Goal: Information Seeking & Learning: Learn about a topic

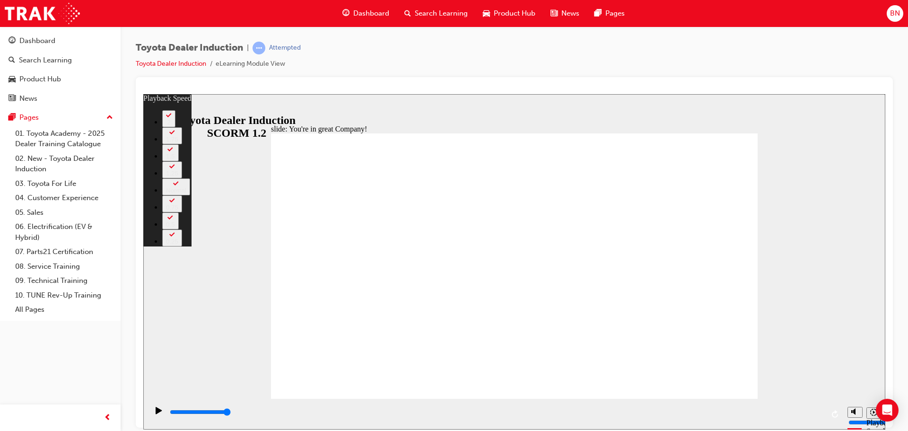
click at [387, 58] on div "Toyota Dealer Induction | Attempted Toyota Dealer Induction eLearning Module Vi…" at bounding box center [514, 59] width 757 height 35
type input "26"
type input "0"
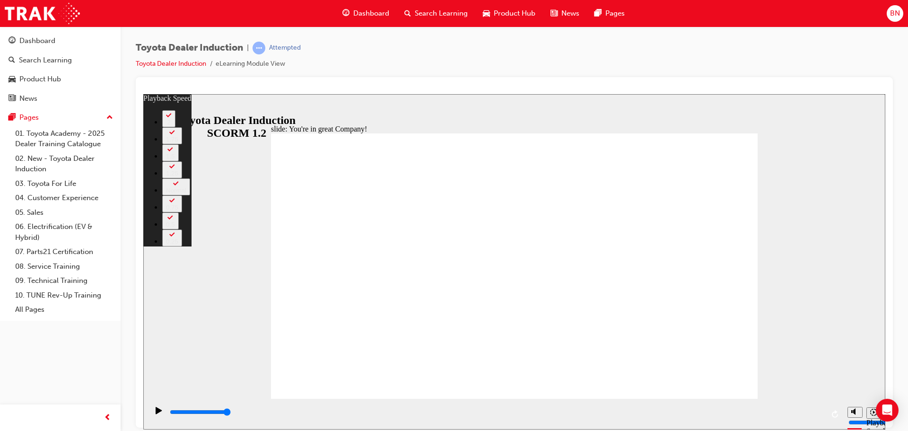
type input "0"
type input "26"
type input "8"
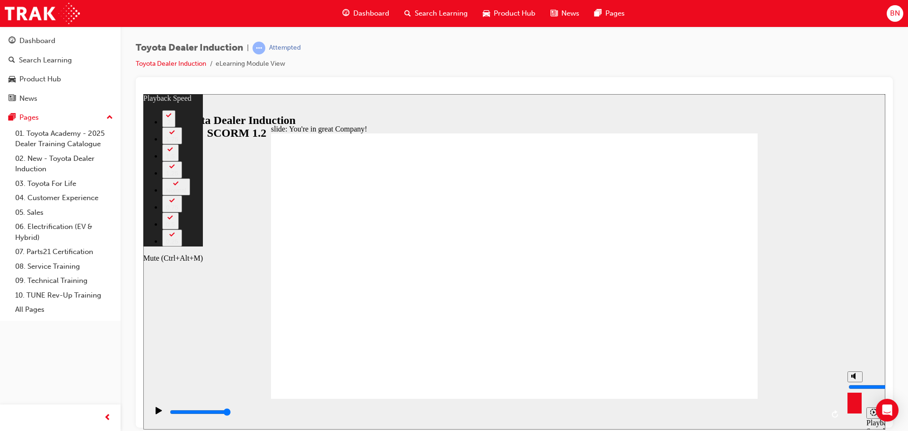
click at [858, 379] on circle "Mute (Ctrl+Alt+M)" at bounding box center [856, 376] width 6 height 6
type input "27"
type input "0"
click at [858, 379] on circle "Unmute (Ctrl+Alt+M)" at bounding box center [856, 376] width 6 height 6
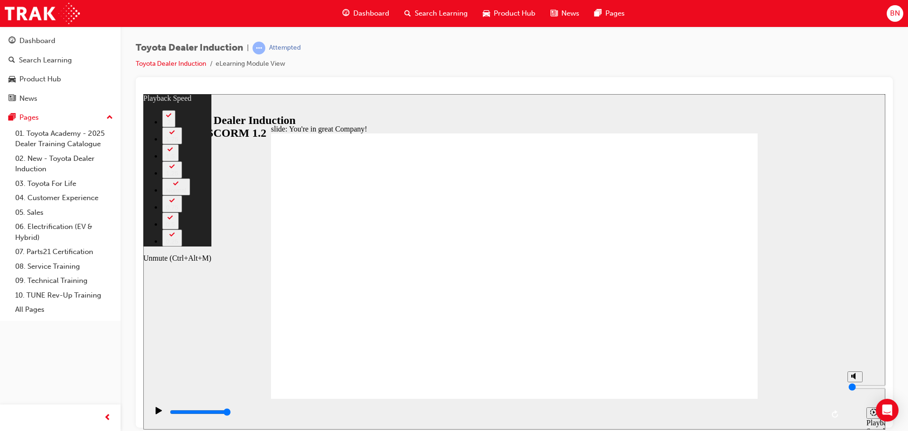
type input "28"
type input "8"
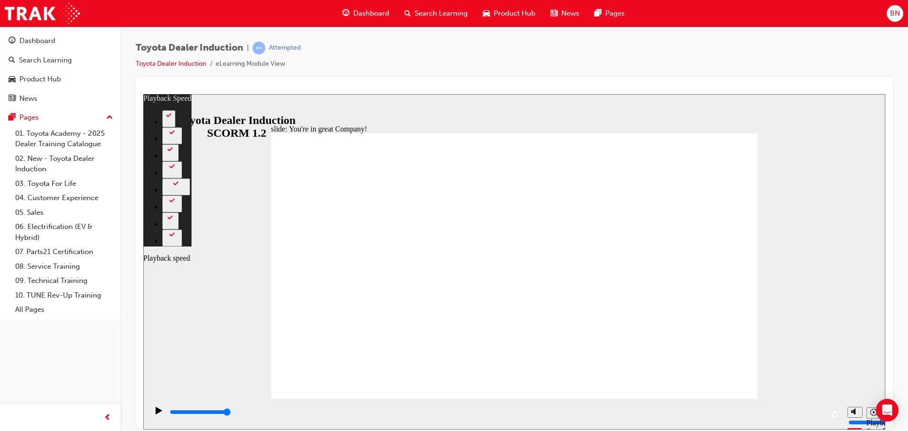
click at [873, 413] on icon "Playback speed" at bounding box center [873, 411] width 7 height 7
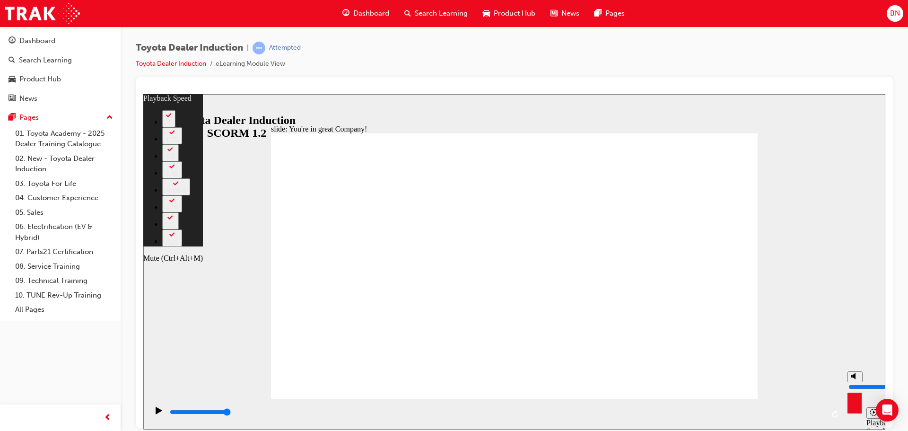
click at [860, 382] on button "Mute (Ctrl+Alt+M)" at bounding box center [854, 376] width 15 height 11
type input "60"
type input "0"
type input "60"
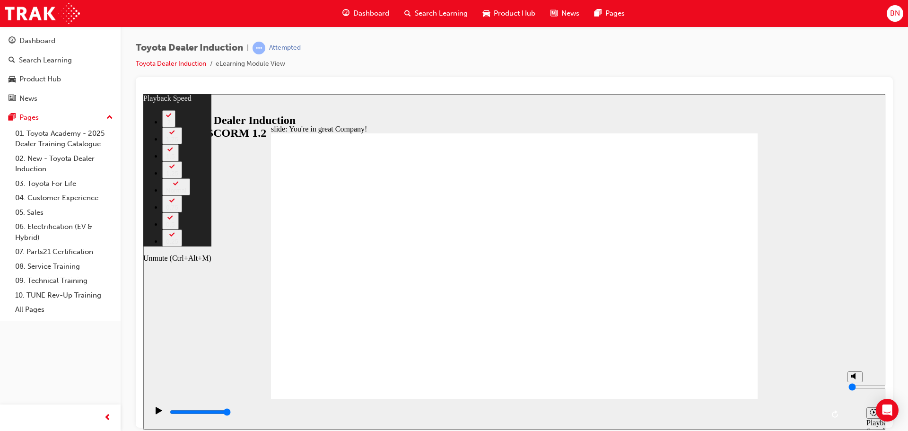
type input "1"
type input "60"
type input "3"
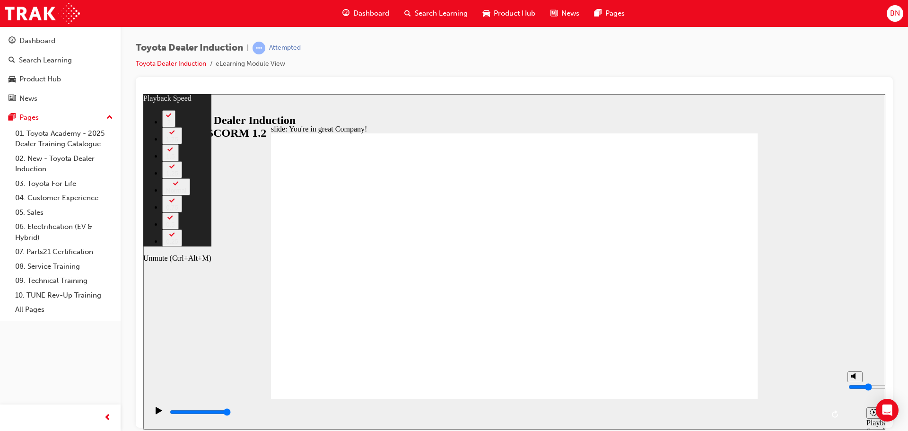
type input "60"
type input "4"
type input "60"
type input "5"
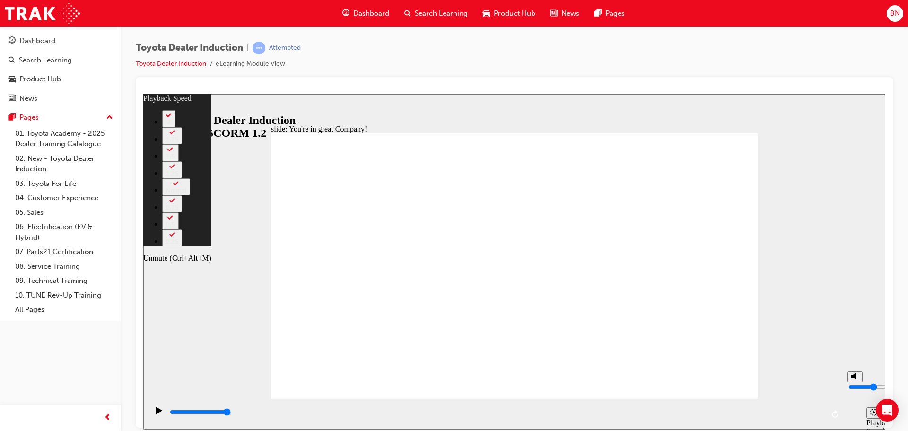
type input "5"
type input "60"
type input "6"
type input "60"
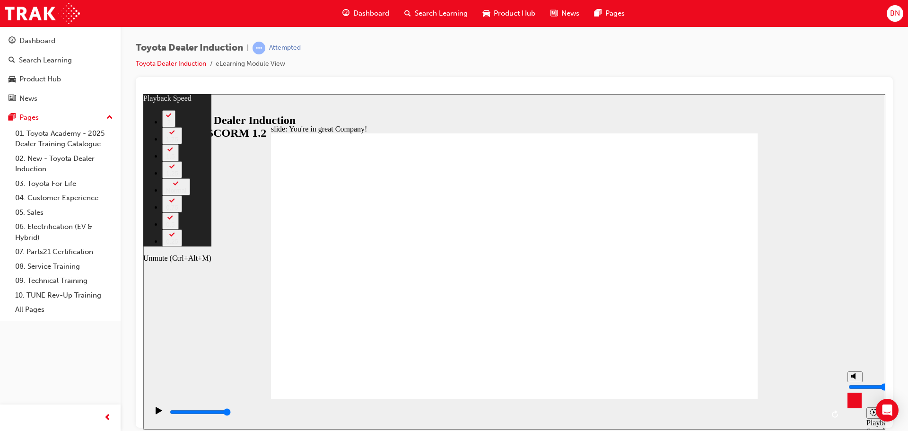
type input "5"
type input "60"
type input "4"
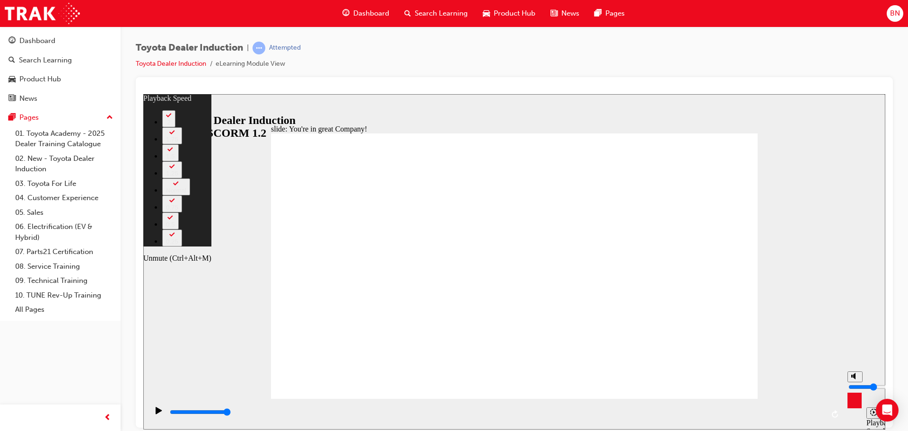
type input "60"
type input "3"
type input "60"
type input "2"
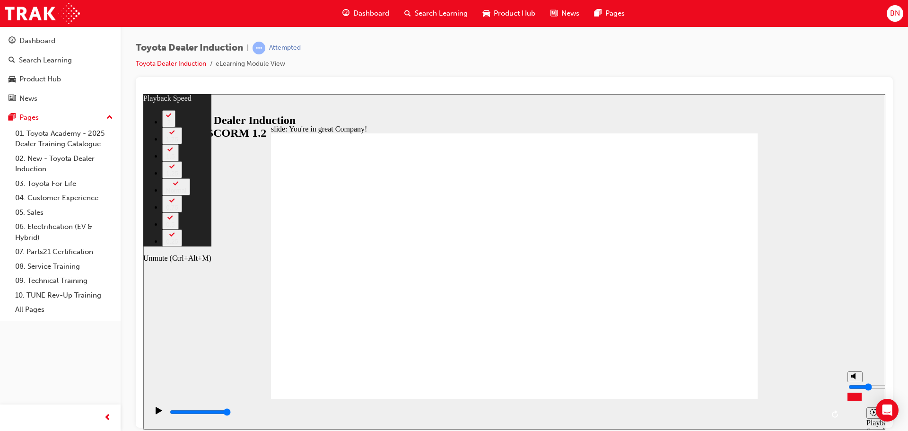
type input "2"
type input "60"
drag, startPoint x: 857, startPoint y: 400, endPoint x: 856, endPoint y: 391, distance: 9.1
type input "2"
click at [856, 390] on input "volume" at bounding box center [878, 387] width 61 height 8
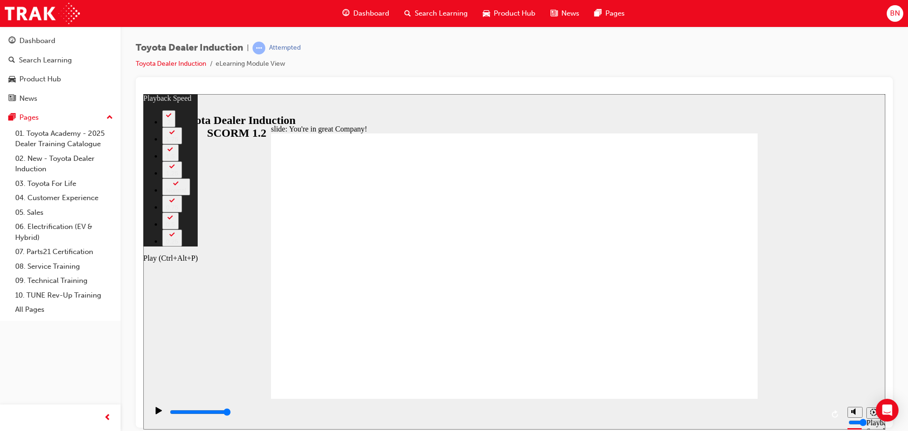
click at [161, 410] on div "Play (Ctrl+Alt+P)" at bounding box center [159, 414] width 16 height 16
type input "60"
type input "7500"
type input "156"
drag, startPoint x: 290, startPoint y: 416, endPoint x: 166, endPoint y: 413, distance: 124.4
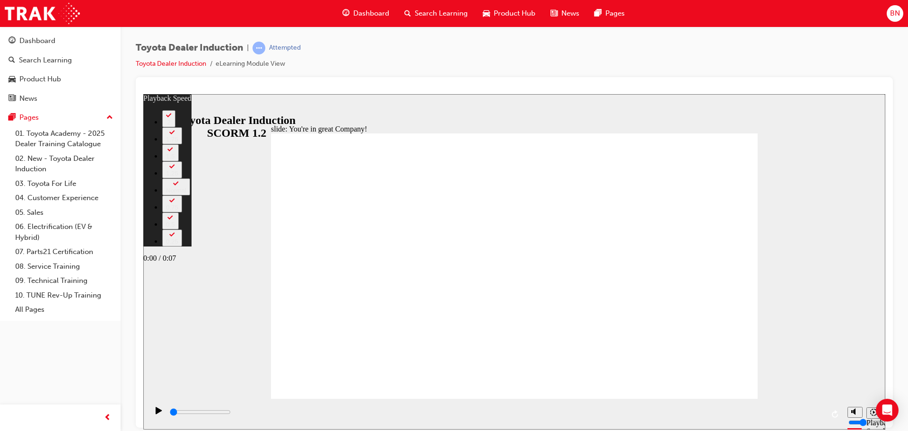
click at [166, 413] on div "playback controls" at bounding box center [495, 413] width 695 height 31
click at [151, 412] on div "Play (Ctrl+Alt+P)" at bounding box center [159, 414] width 16 height 16
type input "500"
type input "156"
type input "900"
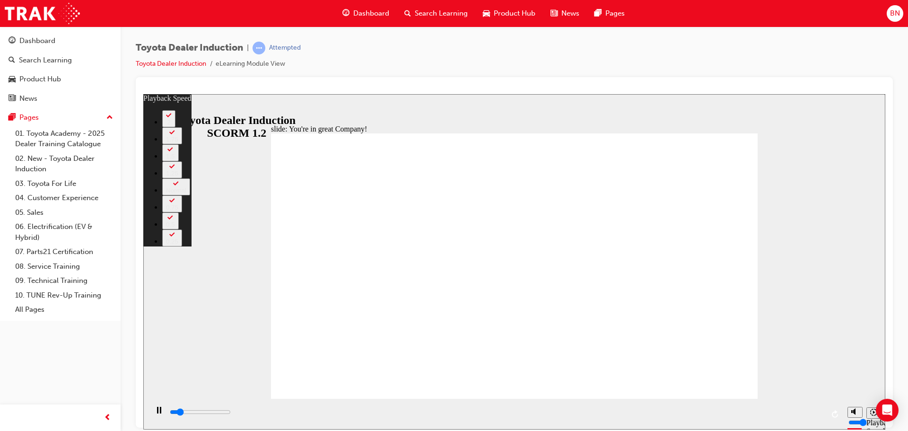
type input "156"
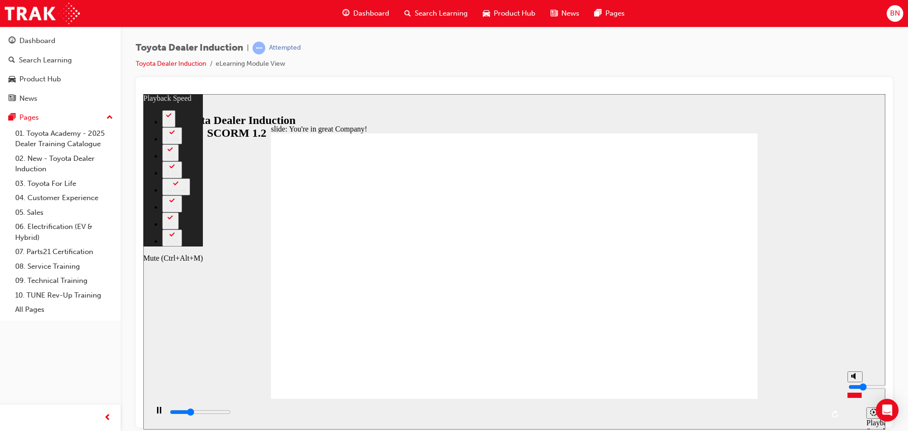
type input "2400"
type input "156"
type input "1"
type input "2400"
type input "1"
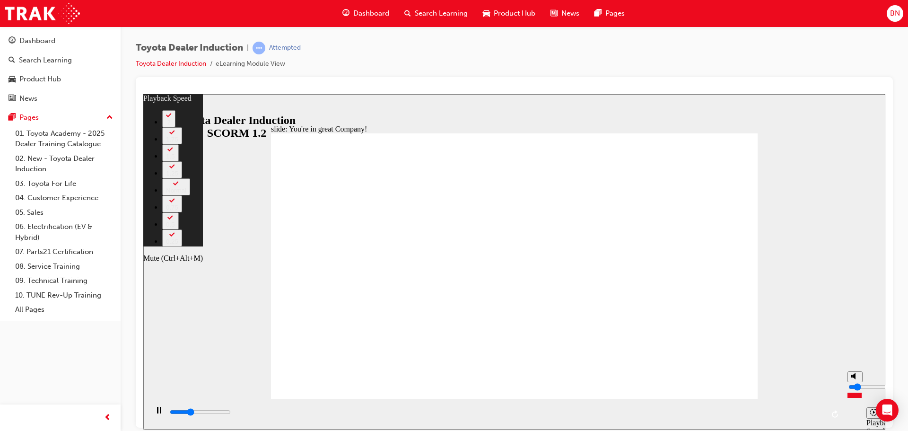
type input "156"
type input "2400"
type input "156"
type input "2"
type input "2400"
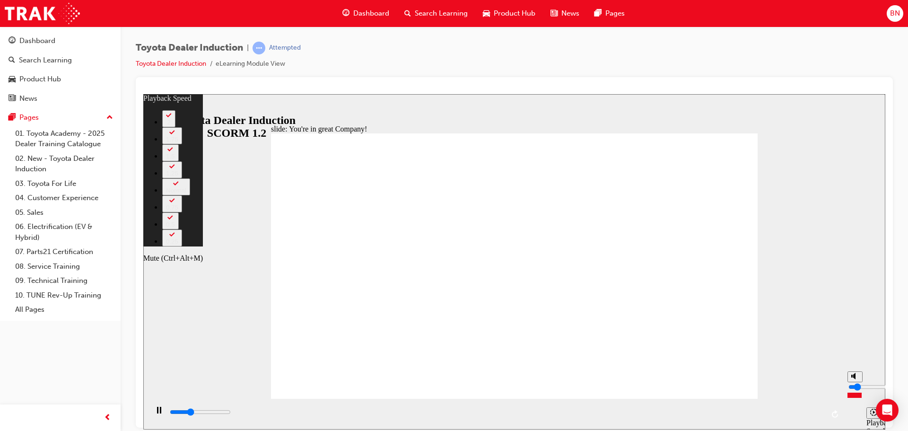
type input "2"
type input "156"
type input "2400"
type input "156"
type input "3"
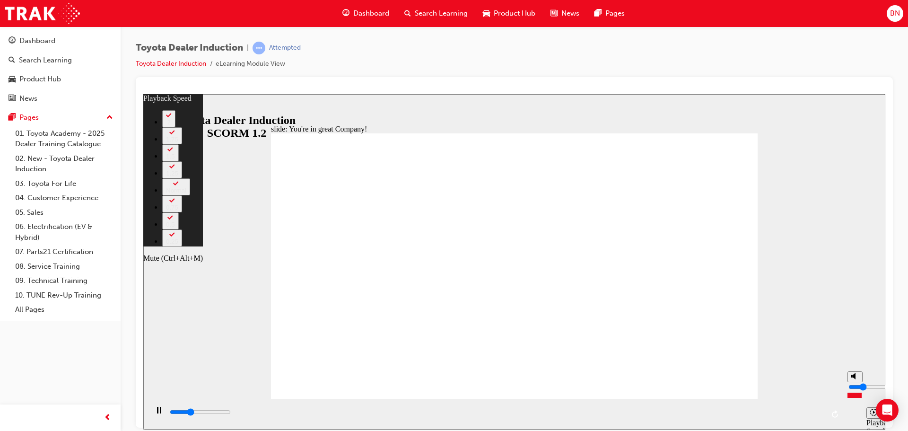
type input "2400"
type input "3"
type input "156"
type input "2400"
type input "156"
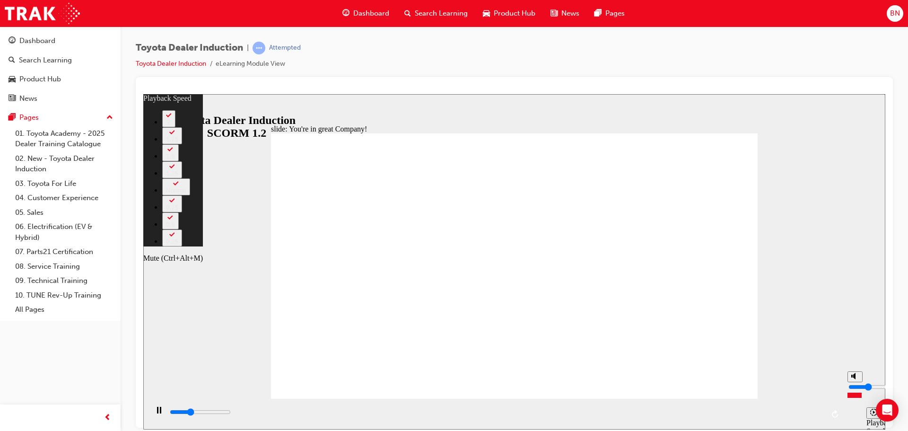
type input "4"
type input "2400"
type input "4"
type input "156"
type input "2400"
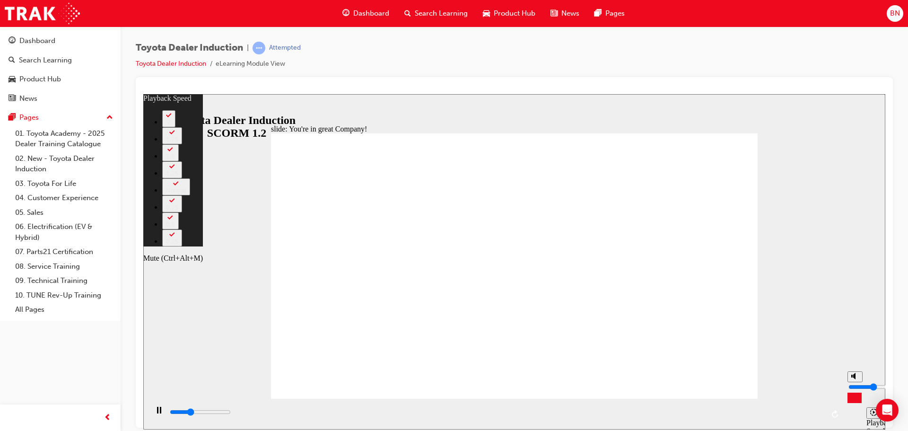
drag, startPoint x: 856, startPoint y: 395, endPoint x: 856, endPoint y: 387, distance: 8.0
type input "4"
click at [856, 387] on input "volume" at bounding box center [878, 387] width 61 height 8
type input "2400"
type input "156"
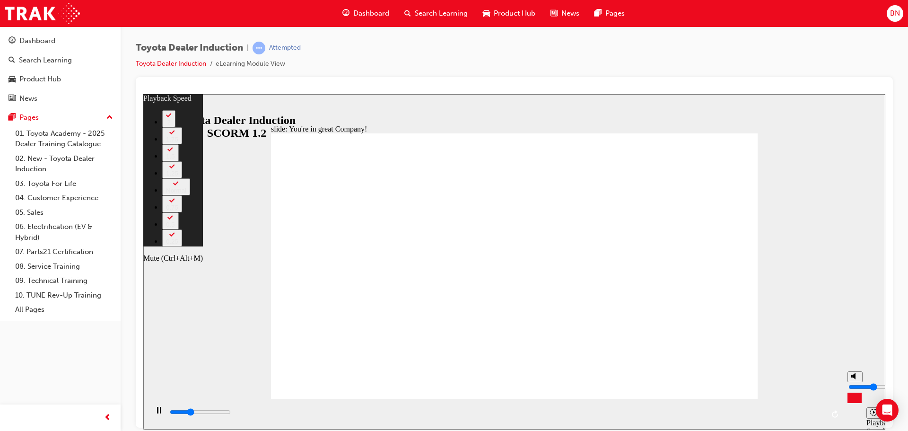
type input "2400"
type input "156"
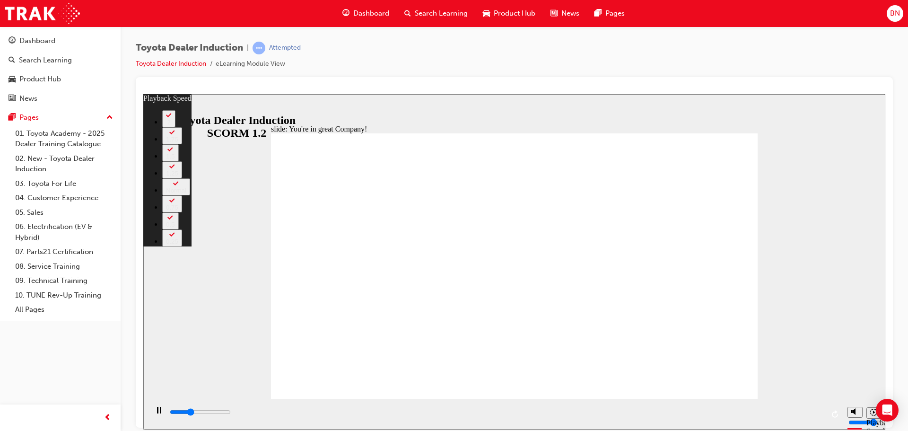
type input "2400"
type input "156"
type input "2400"
type input "24"
type input "2500"
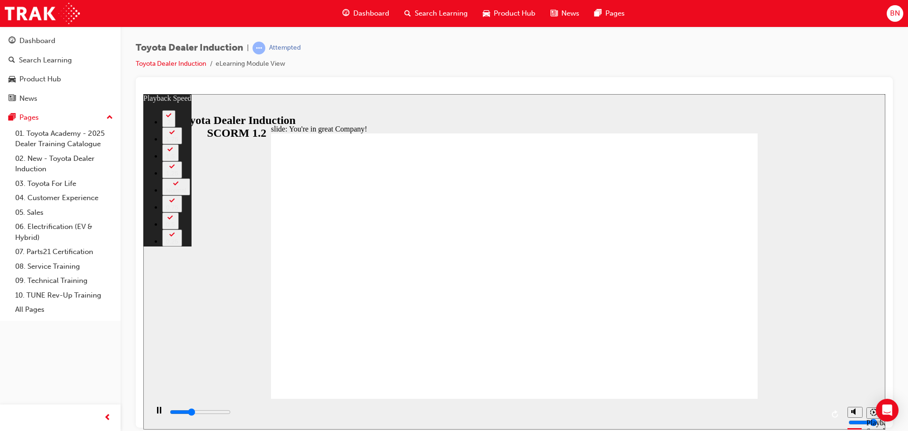
type input "24"
type input "2500"
type input "23"
type input "2500"
type input "23"
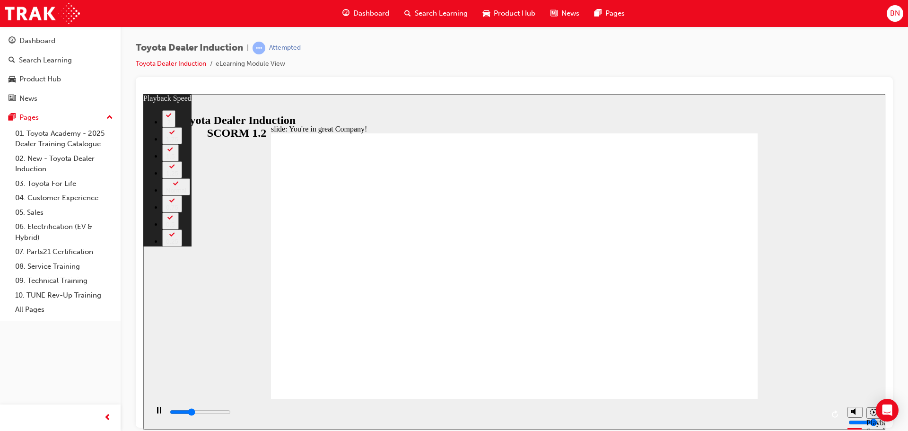
type input "2500"
type input "21"
type input "2500"
type input "18"
type input "2600"
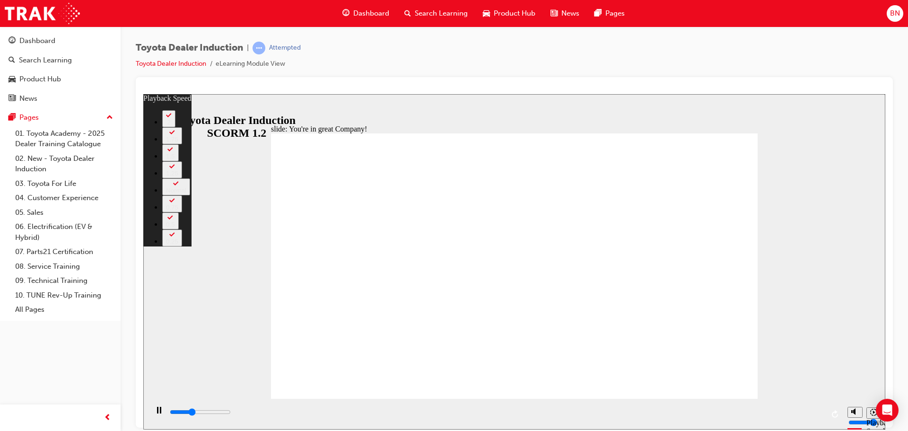
type input "18"
drag, startPoint x: 347, startPoint y: 379, endPoint x: 239, endPoint y: 378, distance: 108.3
click at [239, 378] on div "slide: You're in great Company! playback speed 2 1.75 1.5 1.25 Normal 0.75 0.5 …" at bounding box center [514, 261] width 742 height 335
type input "2800"
type input "18"
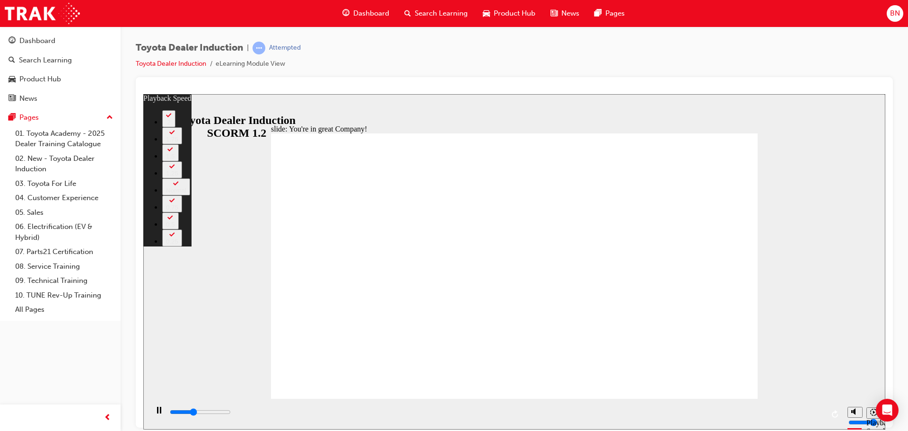
type input "2800"
type input "18"
type input "3100"
type input "18"
type input "3200"
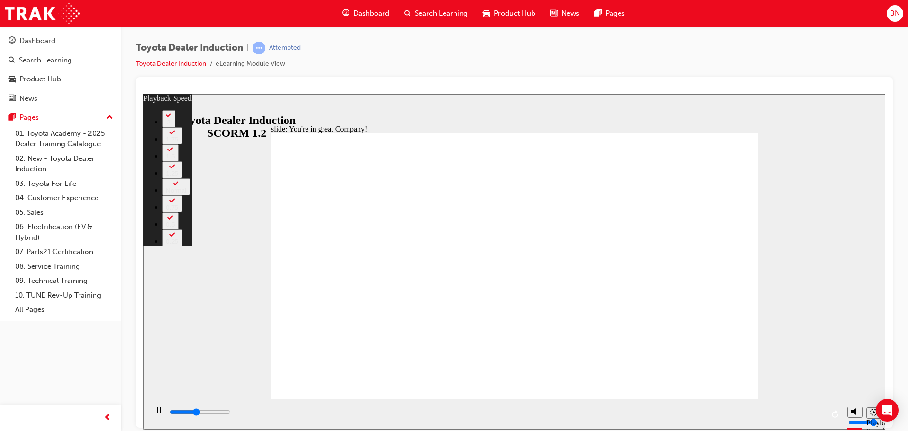
type input "0"
type input "3500"
type input "0"
type input "3700"
type input "0"
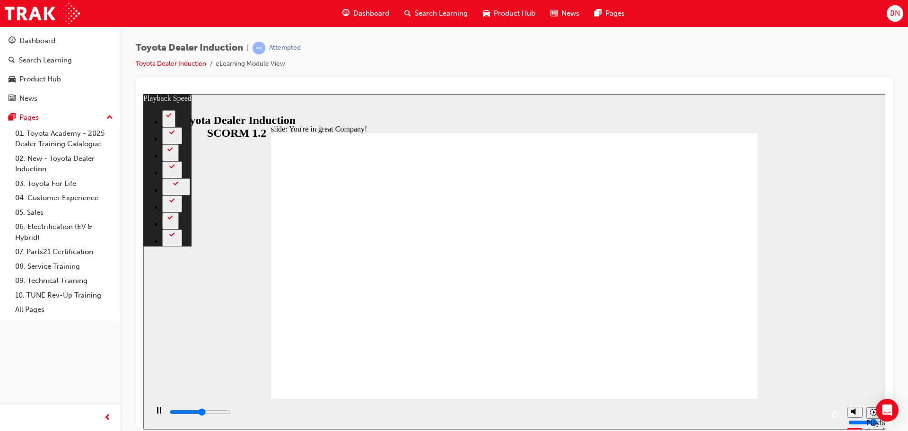
type input "4000"
type input "1"
type input "4100"
type input "1"
type input "4300"
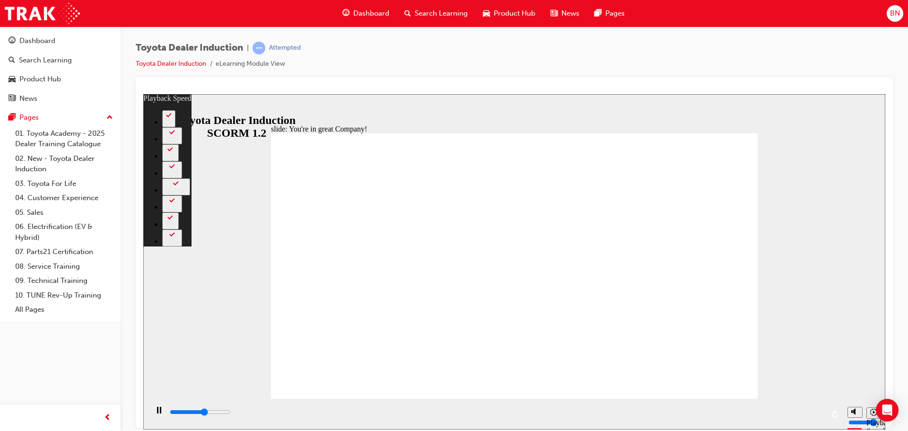
type input "1"
type input "4500"
type input "1"
type input "4800"
type input "2"
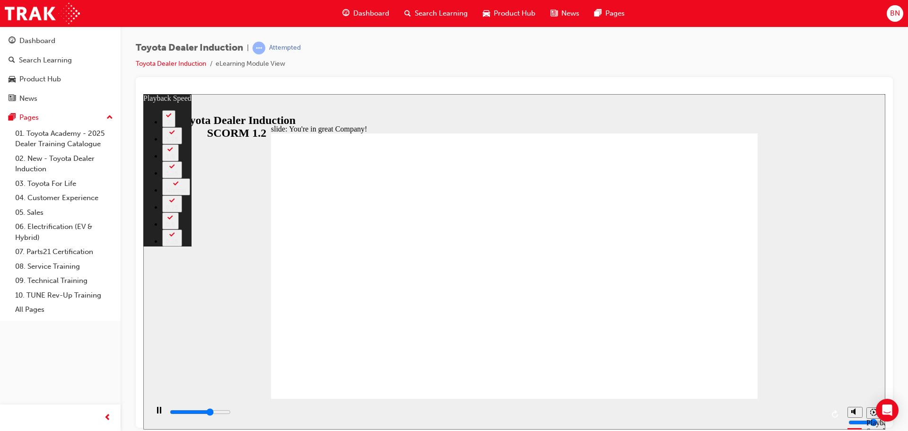
type input "5100"
type input "2"
type input "5300"
type input "2"
type input "5600"
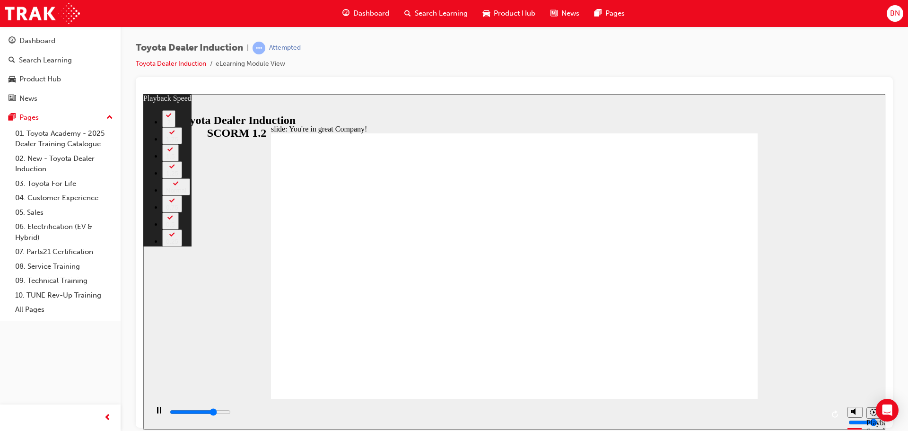
type input "2"
type input "5900"
type input "3"
type input "6100"
type input "3"
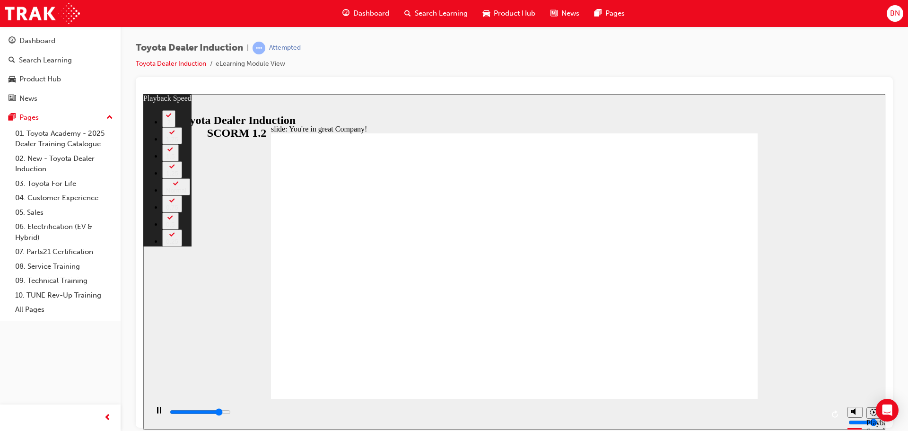
type input "6400"
type input "3"
type input "6700"
type input "3"
type input "6900"
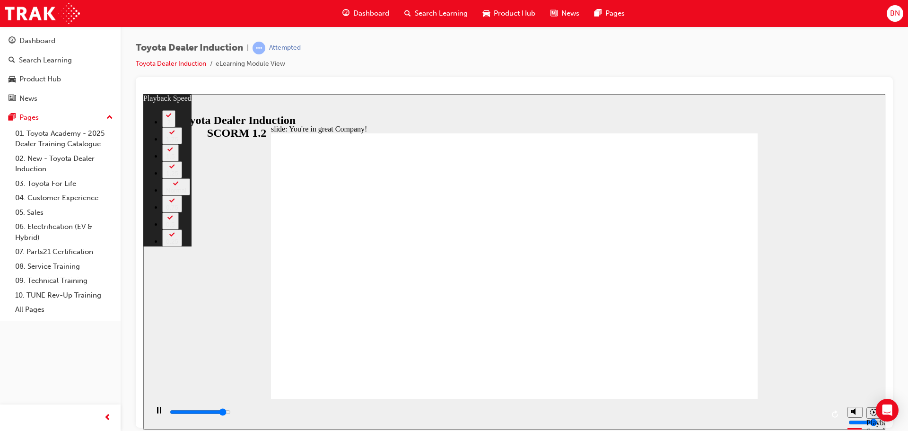
type input "4"
type input "7200"
type input "4"
type input "7500"
type input "4"
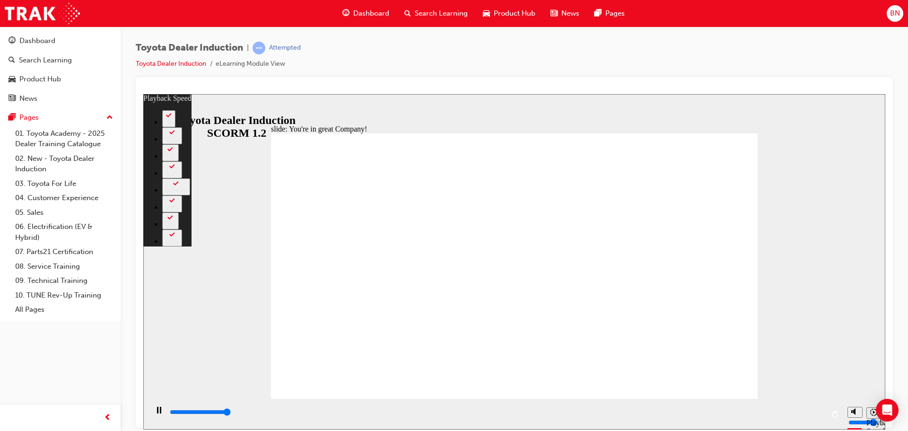
type input "7500"
type input "156"
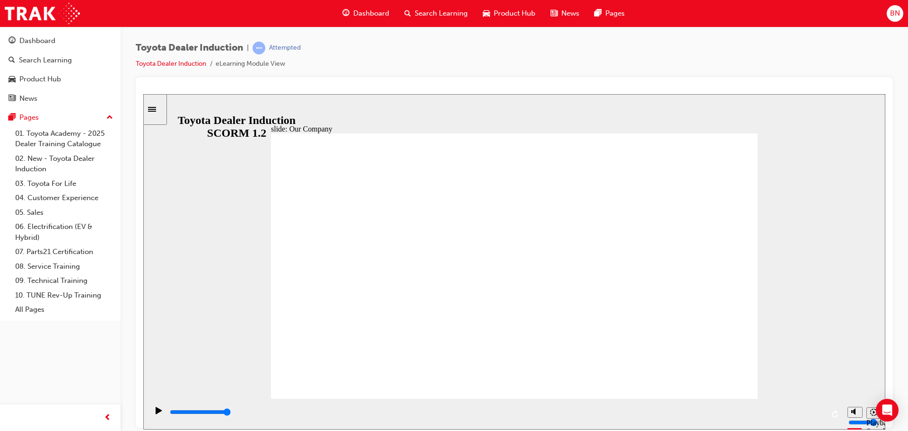
drag, startPoint x: 711, startPoint y: 383, endPoint x: 708, endPoint y: 377, distance: 6.6
drag, startPoint x: 381, startPoint y: 346, endPoint x: 424, endPoint y: 346, distance: 43.0
drag, startPoint x: 386, startPoint y: 343, endPoint x: 524, endPoint y: 347, distance: 138.1
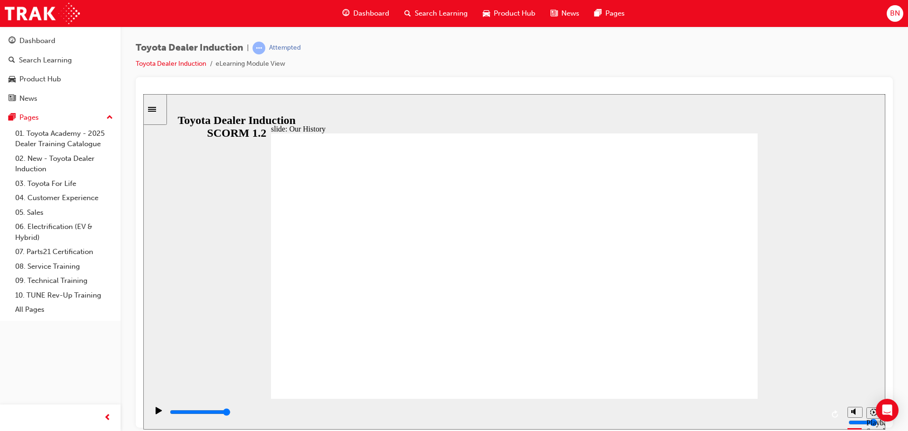
drag, startPoint x: 510, startPoint y: 341, endPoint x: 649, endPoint y: 351, distance: 139.4
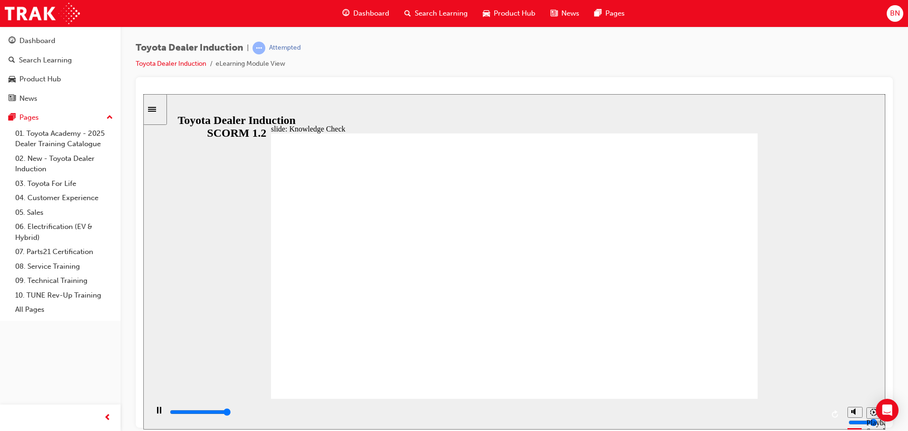
type input "5000"
radio input "true"
type input "2800"
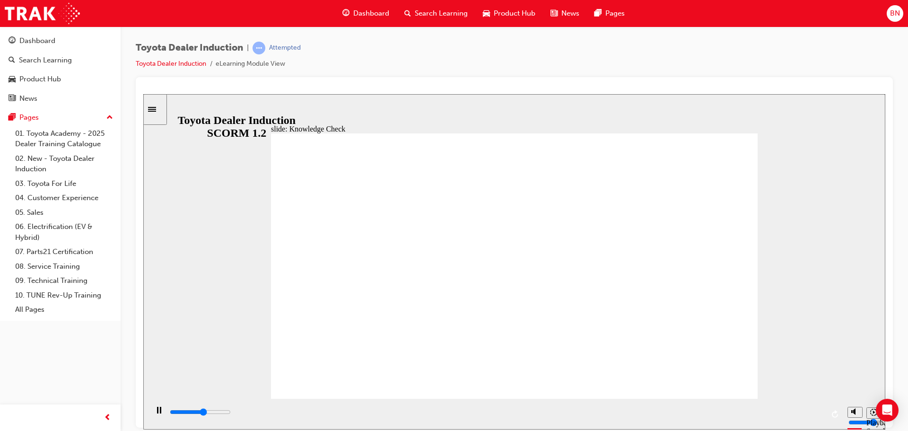
radio input "true"
click at [157, 411] on rect "Pause (Ctrl+Alt+P)" at bounding box center [157, 409] width 1 height 7
click at [821, 295] on div "slide: The Toyota Way 2001 Rectangle 6 Toyota Way 2001 Challenge In [DATE], as …" at bounding box center [514, 261] width 742 height 335
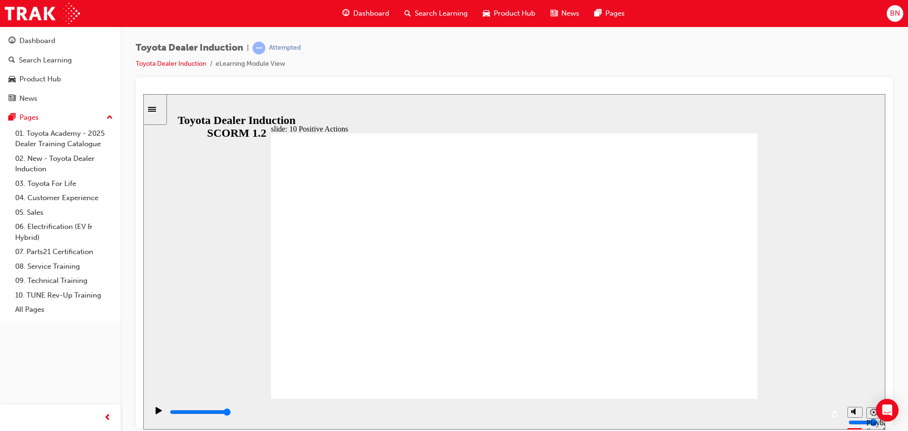
drag, startPoint x: 497, startPoint y: 216, endPoint x: 510, endPoint y: 211, distance: 13.2
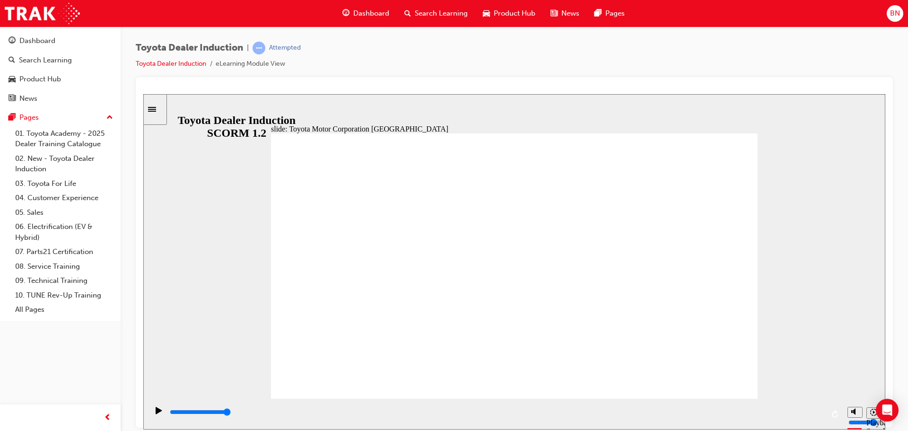
type input "15300"
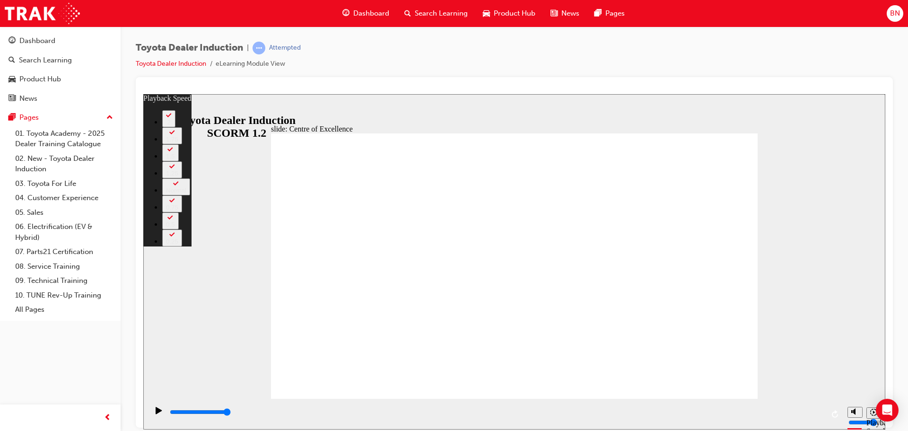
type input "248"
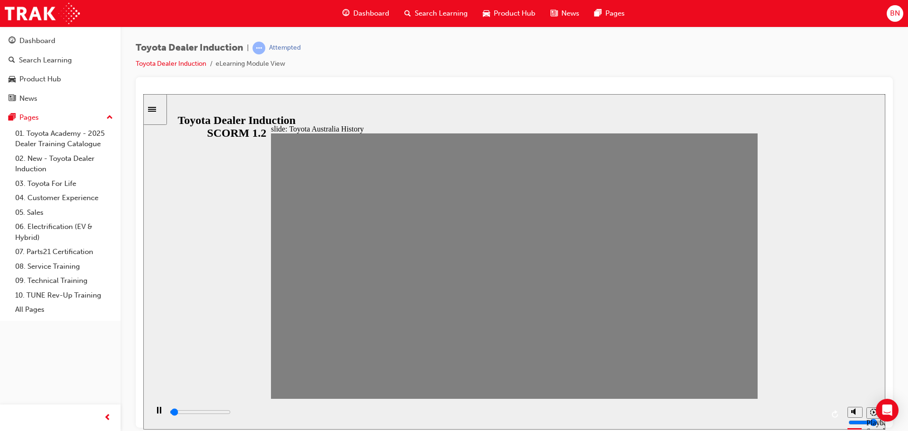
drag, startPoint x: 286, startPoint y: 267, endPoint x: 308, endPoint y: 265, distance: 22.8
drag, startPoint x: 313, startPoint y: 273, endPoint x: 326, endPoint y: 273, distance: 13.2
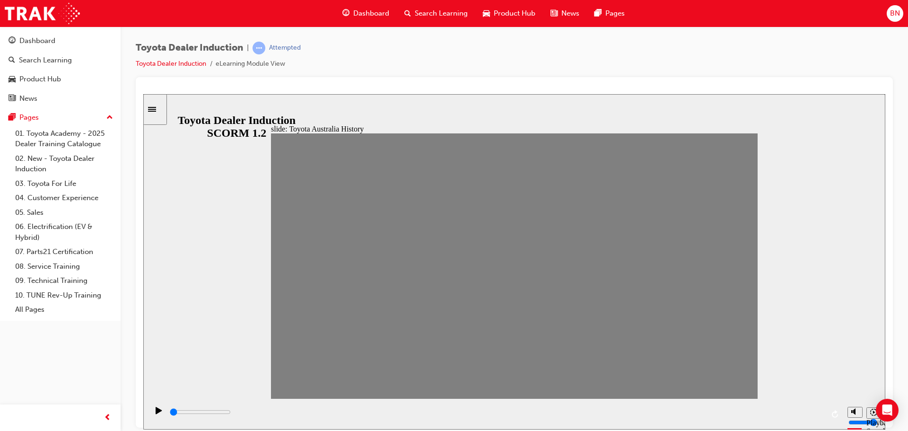
type input "0"
type input "3"
drag, startPoint x: 374, startPoint y: 272, endPoint x: 357, endPoint y: 271, distance: 17.1
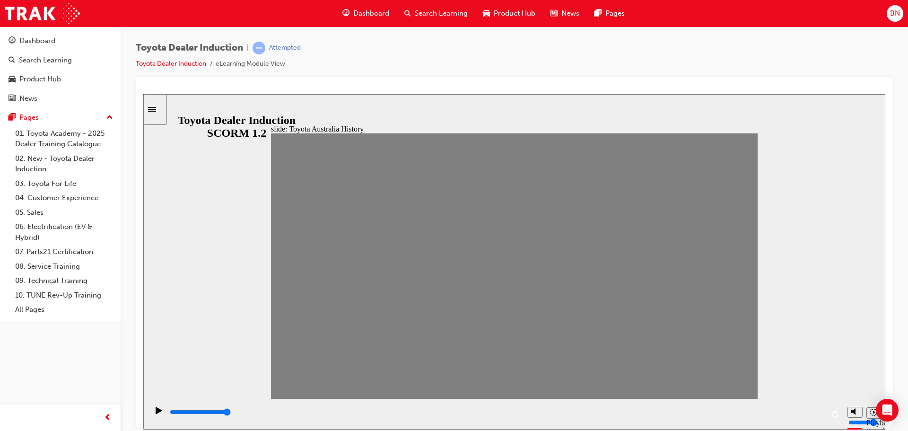
type input "0"
type input "4"
drag, startPoint x: 354, startPoint y: 269, endPoint x: 382, endPoint y: 276, distance: 28.7
drag, startPoint x: 375, startPoint y: 273, endPoint x: 397, endPoint y: 274, distance: 21.8
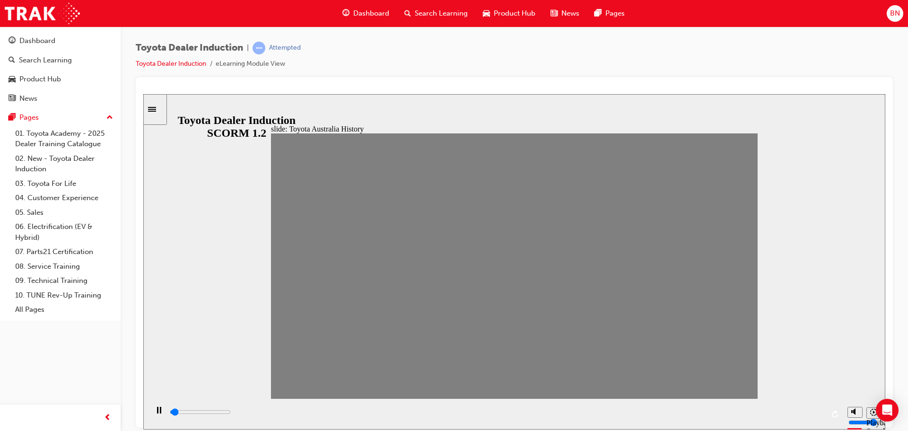
drag, startPoint x: 405, startPoint y: 269, endPoint x: 420, endPoint y: 269, distance: 15.1
drag, startPoint x: 418, startPoint y: 267, endPoint x: 430, endPoint y: 267, distance: 11.8
drag, startPoint x: 439, startPoint y: 269, endPoint x: 469, endPoint y: 268, distance: 29.3
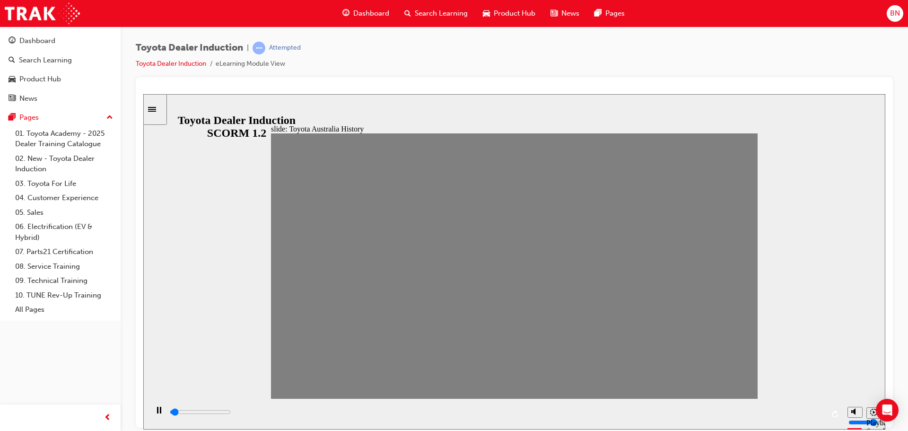
drag, startPoint x: 466, startPoint y: 277, endPoint x: 492, endPoint y: 278, distance: 26.0
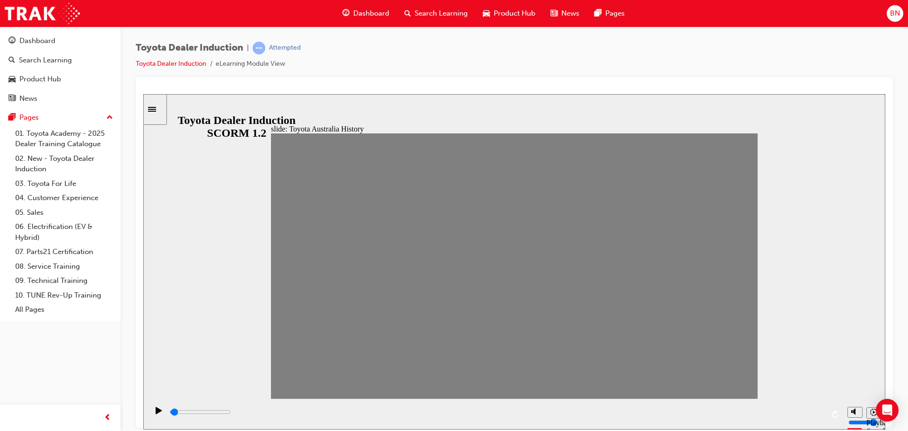
drag, startPoint x: 488, startPoint y: 273, endPoint x: 522, endPoint y: 276, distance: 34.2
type input "7000"
type input "10"
type input "0"
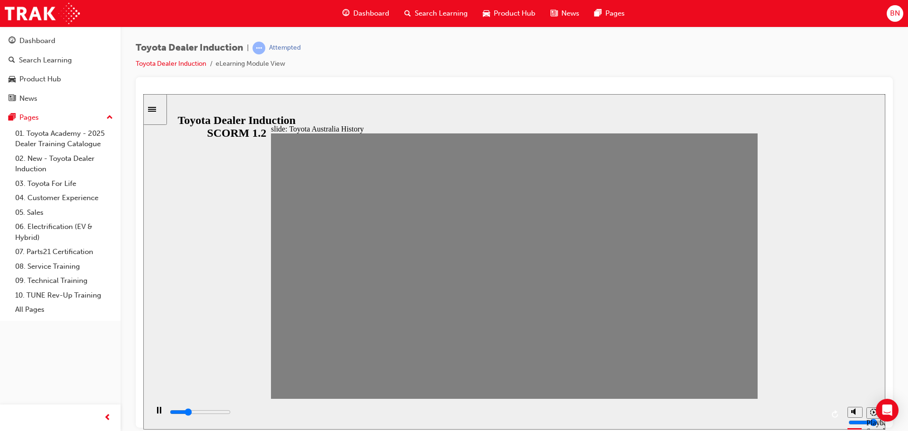
type input "9"
drag, startPoint x: 531, startPoint y: 273, endPoint x: 493, endPoint y: 272, distance: 37.8
click at [325, 65] on div "Toyota Dealer Induction | Attempted Toyota Dealer Induction eLearning Module Vi…" at bounding box center [514, 59] width 757 height 35
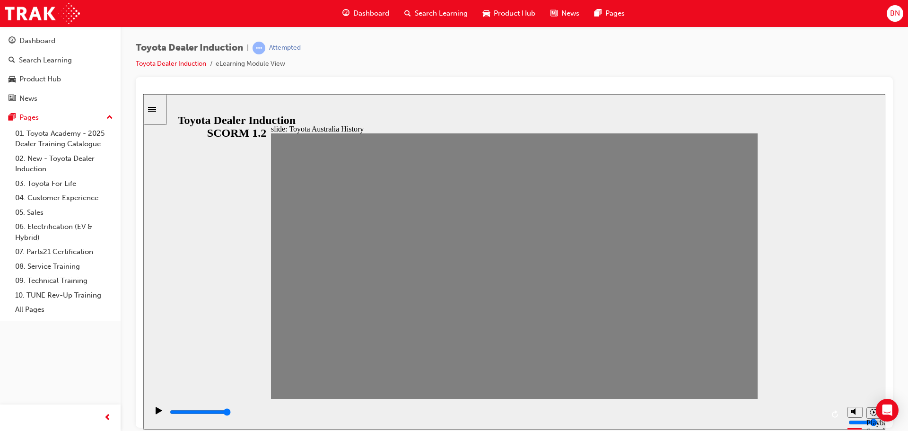
click at [325, 65] on div "Toyota Dealer Induction | Attempted Toyota Dealer Induction eLearning Module Vi…" at bounding box center [514, 59] width 757 height 35
click at [488, 63] on div "Toyota Dealer Induction | Attempted Toyota Dealer Induction eLearning Module Vi…" at bounding box center [514, 59] width 757 height 35
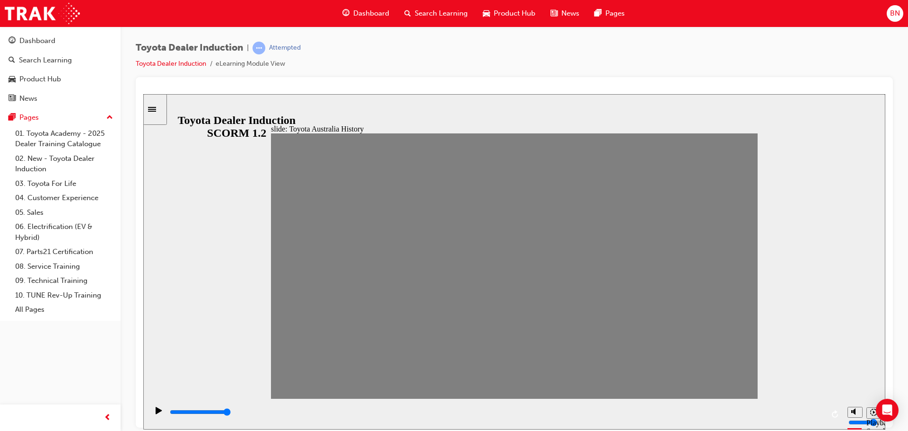
type input "7000"
type input "10"
drag, startPoint x: 491, startPoint y: 272, endPoint x: 512, endPoint y: 273, distance: 20.4
type input "0"
type input "11"
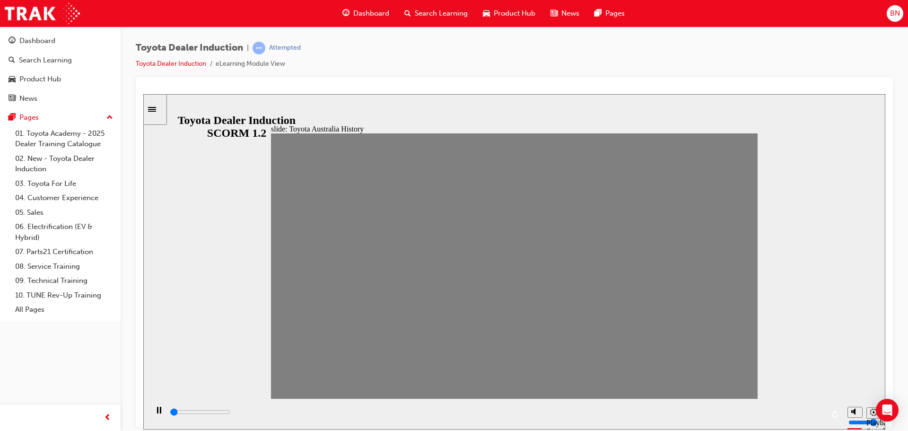
drag, startPoint x: 512, startPoint y: 273, endPoint x: 525, endPoint y: 273, distance: 13.2
type input "25500"
click at [653, 67] on div "Toyota Dealer Induction | Attempted Toyota Dealer Induction eLearning Module Vi…" at bounding box center [514, 59] width 757 height 35
click at [597, 104] on div "slide: Toyota Australia History Double Arrow 1 Rectangle 1 Toyota Finance Austr…" at bounding box center [514, 261] width 742 height 335
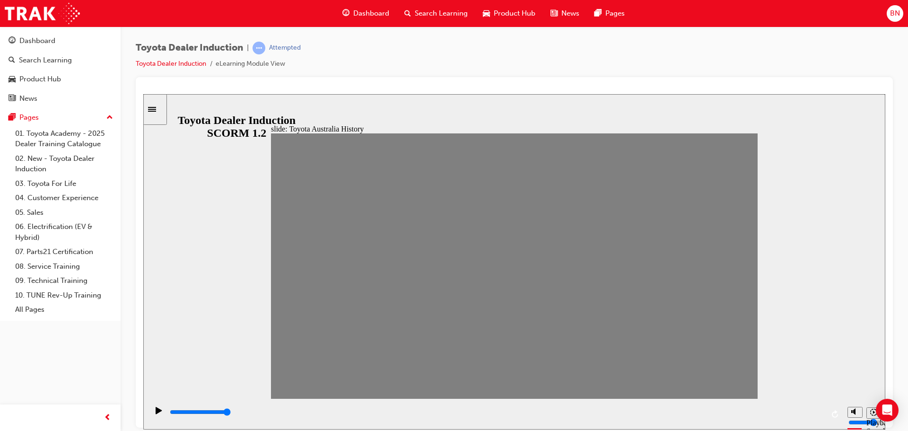
click at [524, 56] on div "Toyota Dealer Induction | Attempted Toyota Dealer Induction eLearning Module Vi…" at bounding box center [514, 59] width 757 height 35
